Goal: Navigation & Orientation: Find specific page/section

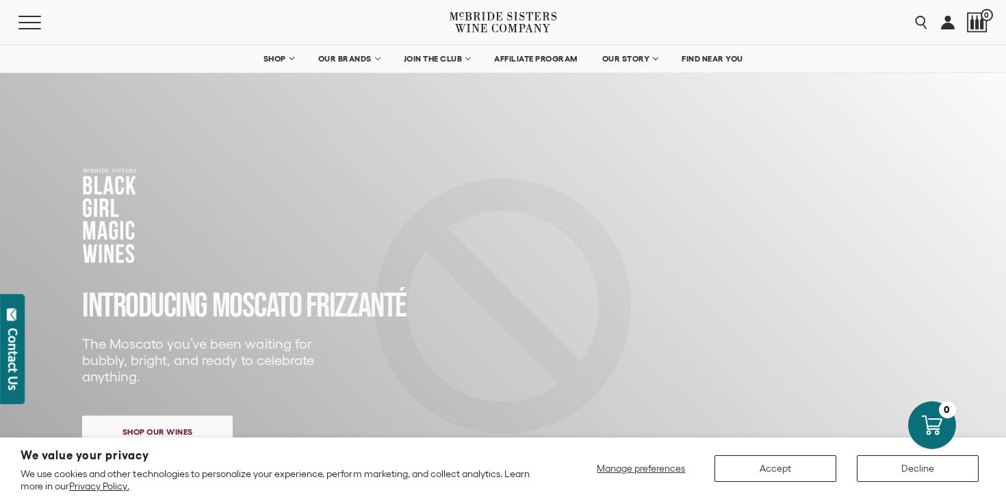
click at [771, 471] on button "Accept" at bounding box center [775, 469] width 122 height 27
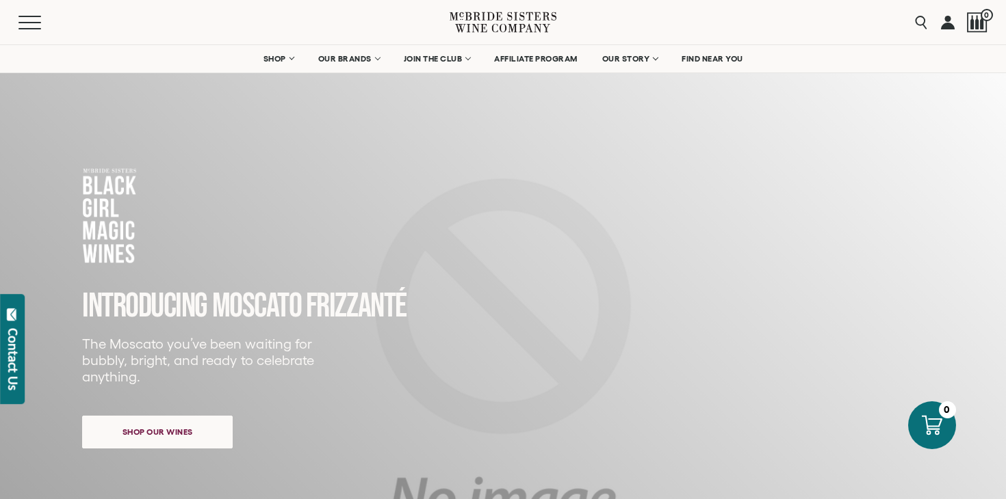
scroll to position [175, 0]
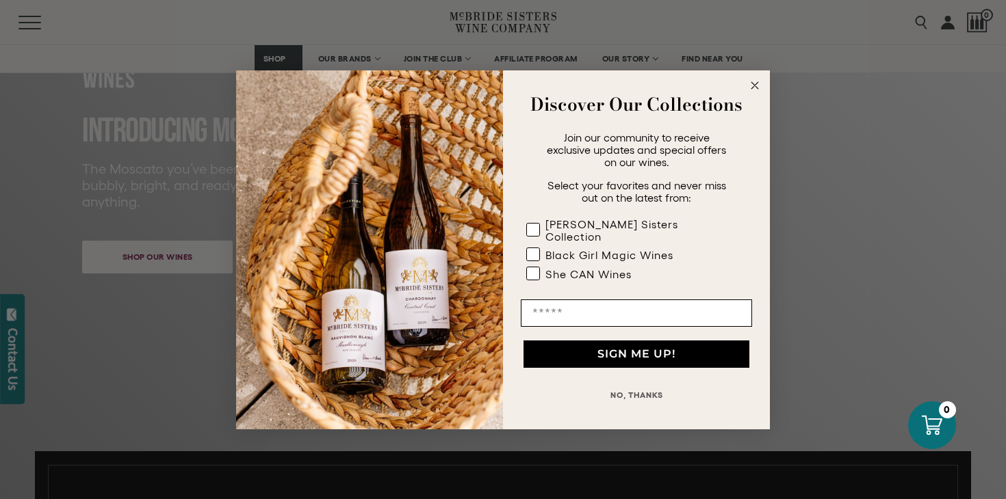
click at [750, 88] on circle "Close dialog" at bounding box center [755, 85] width 16 height 16
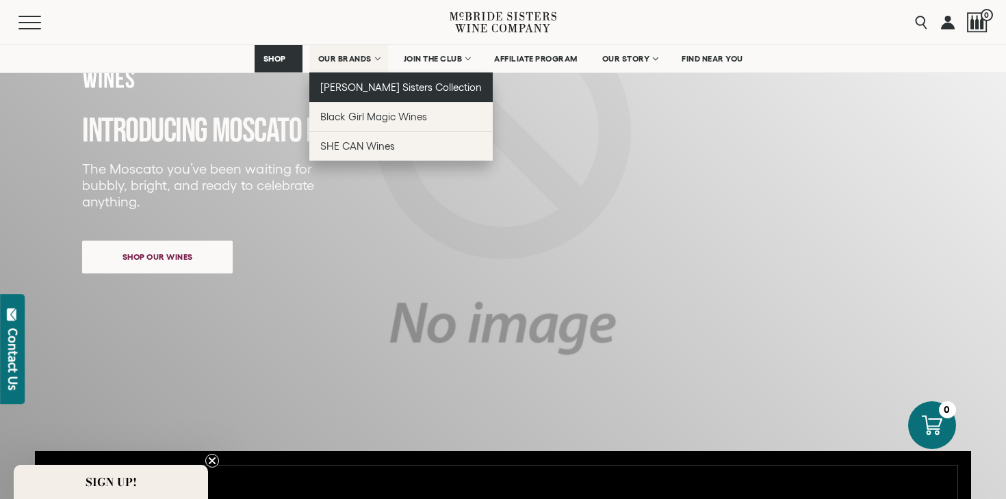
click at [333, 88] on span "[PERSON_NAME] Sisters Collection" at bounding box center [401, 87] width 162 height 12
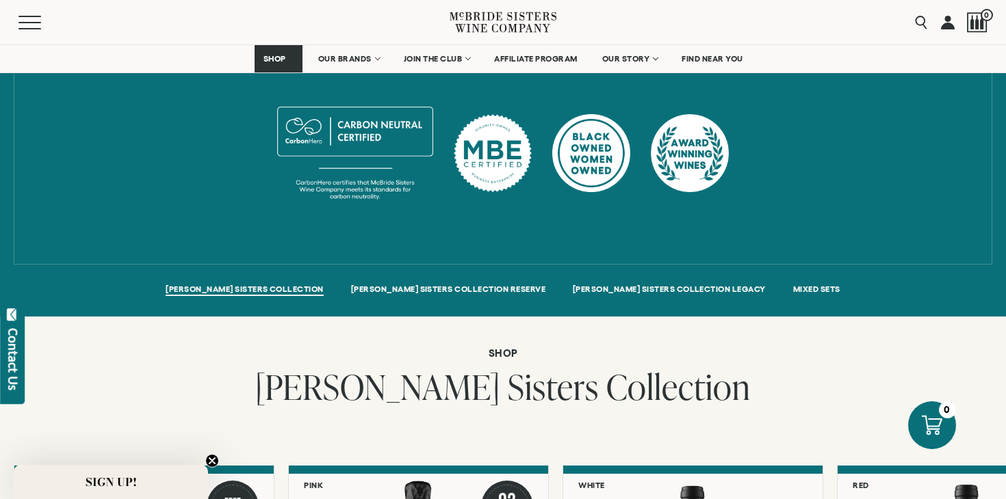
scroll to position [954, 0]
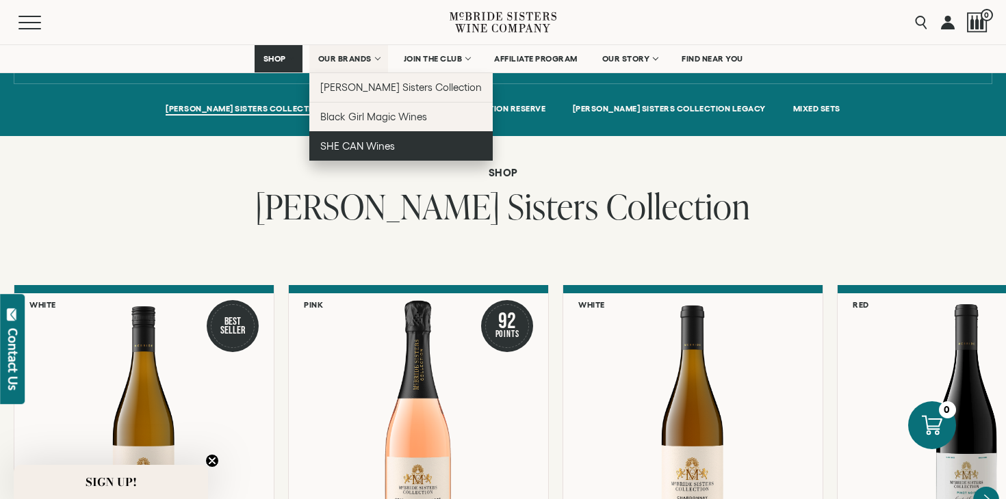
click at [345, 148] on span "SHE CAN Wines" at bounding box center [357, 146] width 75 height 12
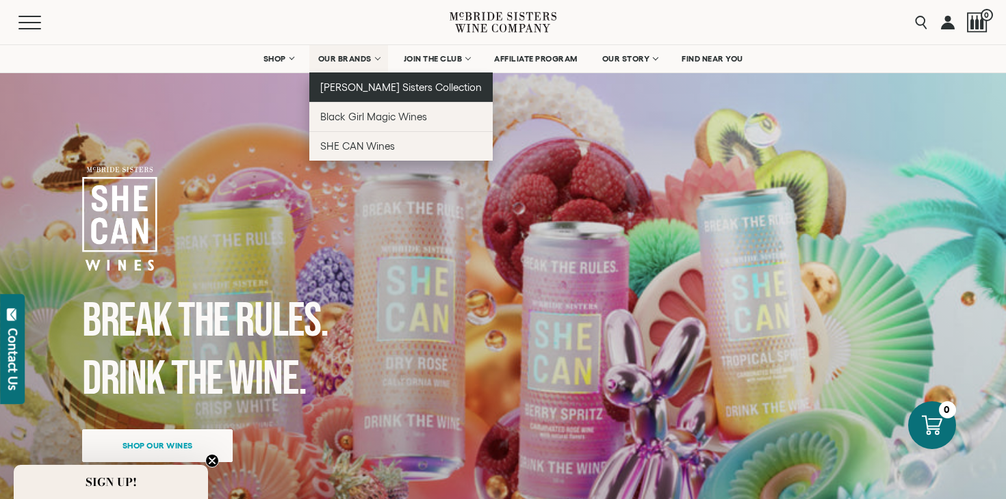
click at [360, 84] on span "[PERSON_NAME] Sisters Collection" at bounding box center [401, 87] width 162 height 12
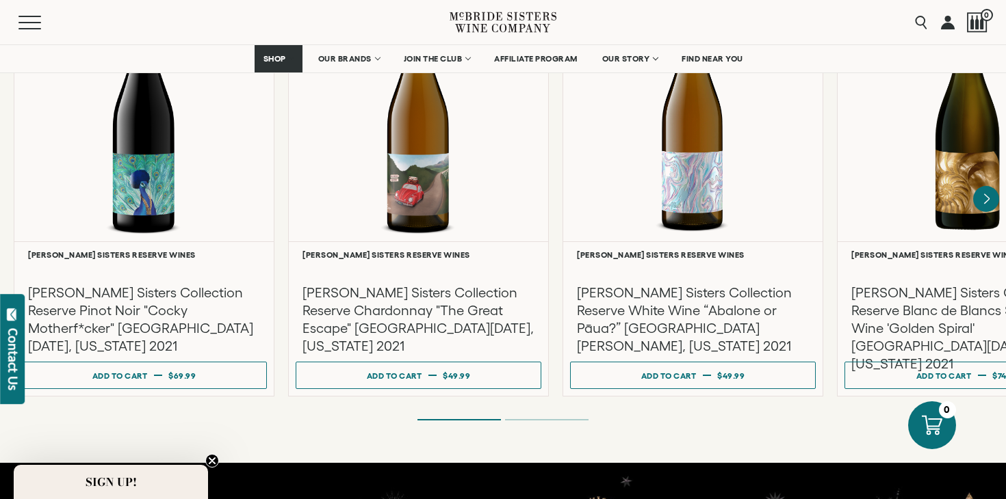
scroll to position [2372, 0]
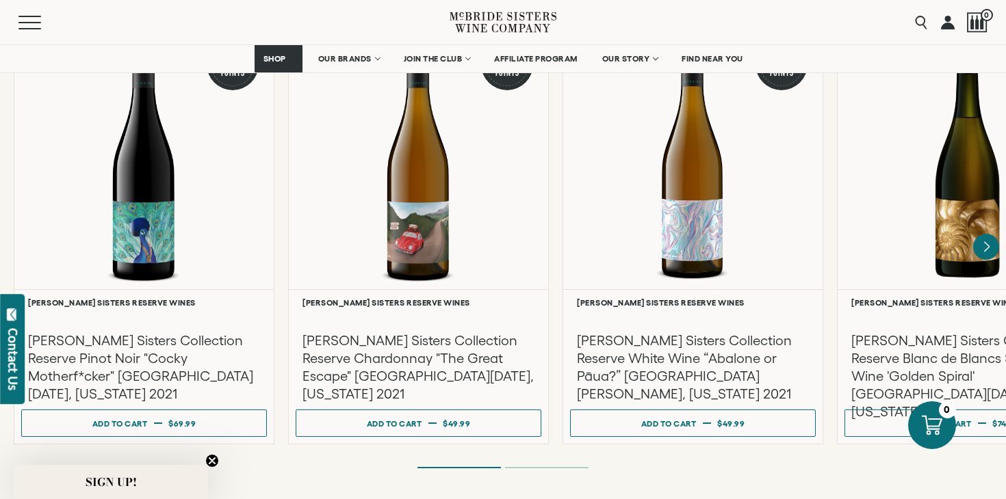
click at [744, 27] on div "Menu Search 0" at bounding box center [503, 22] width 1006 height 44
drag, startPoint x: 686, startPoint y: 25, endPoint x: 640, endPoint y: 22, distance: 46.6
click at [640, 23] on div "Menu Search 0" at bounding box center [503, 22] width 1006 height 44
drag, startPoint x: 640, startPoint y: 22, endPoint x: 700, endPoint y: 23, distance: 60.9
click at [700, 23] on div "Menu Search 0" at bounding box center [503, 22] width 1006 height 44
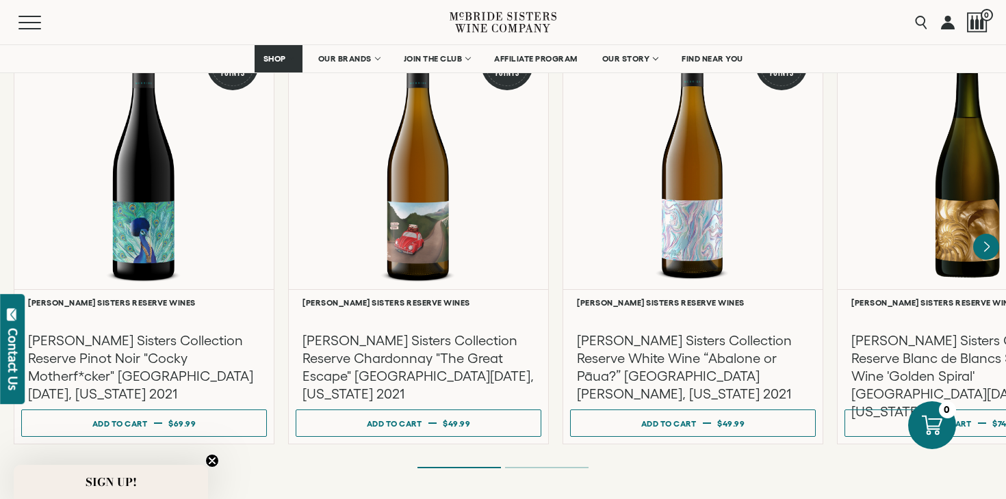
drag, startPoint x: 700, startPoint y: 23, endPoint x: 641, endPoint y: 22, distance: 59.5
click at [641, 22] on div "Menu Search 0" at bounding box center [503, 22] width 1006 height 44
click at [751, 460] on div "Shop McBride Sisters Collection Reserve Red 91 Points McBride Sisters Reserve W…" at bounding box center [503, 185] width 1006 height 655
